Goal: Use online tool/utility: Utilize a website feature to perform a specific function

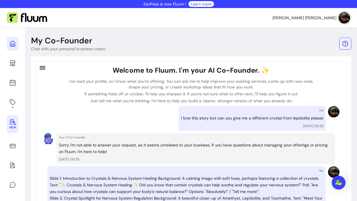
click at [12, 46] on icon at bounding box center [58, 36] width 97 height 82
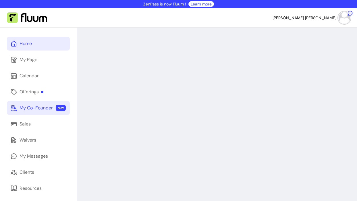
click at [55, 108] on link "My Co-Founder NEW" at bounding box center [38, 108] width 63 height 14
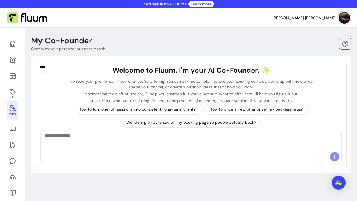
click at [153, 141] on textarea "Ask me anything..." at bounding box center [190, 141] width 293 height 17
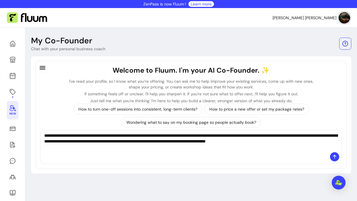
paste textarea "**********"
type textarea "**********"
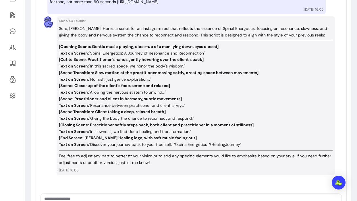
scroll to position [130, 0]
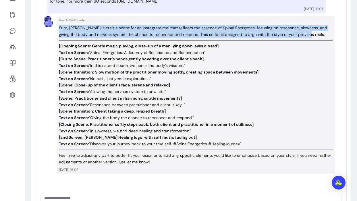
drag, startPoint x: 306, startPoint y: 34, endPoint x: 59, endPoint y: 29, distance: 247.3
click at [59, 29] on p "Sure, [PERSON_NAME]! Here’s a script for an Instagram reel that reflects the es…" at bounding box center [195, 31] width 273 height 13
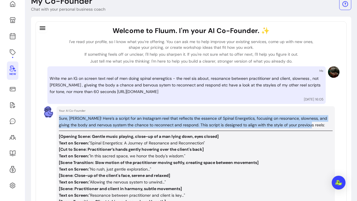
scroll to position [33, 0]
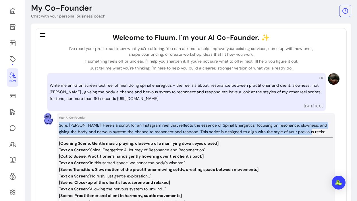
drag, startPoint x: 203, startPoint y: 98, endPoint x: 50, endPoint y: 82, distance: 152.8
click at [51, 82] on p "Write me an IG on screen text reel of men doing spinal eneregtics - the reel si…" at bounding box center [186, 92] width 273 height 20
copy p "Write me an IG on screen text reel of men doing spinal eneregtics - the reel si…"
